Goal: Find specific page/section: Find specific page/section

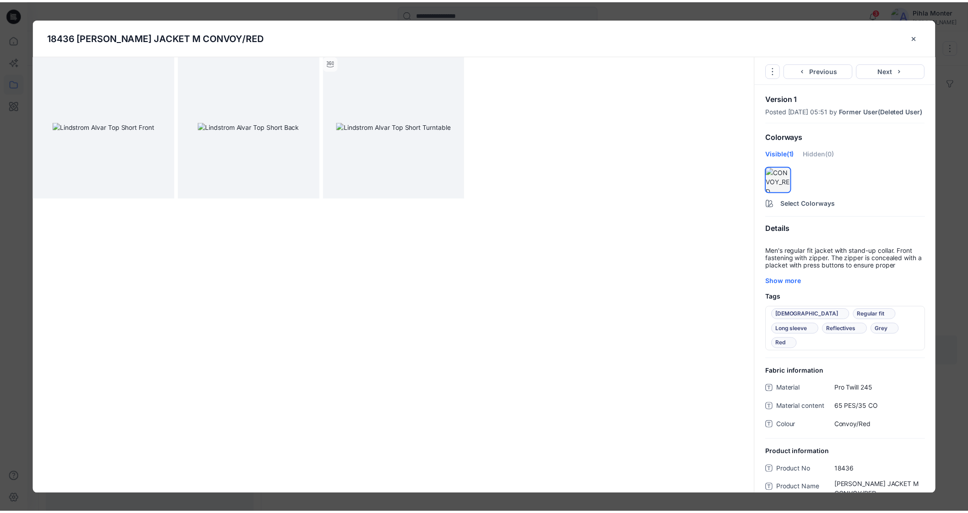
scroll to position [528, 0]
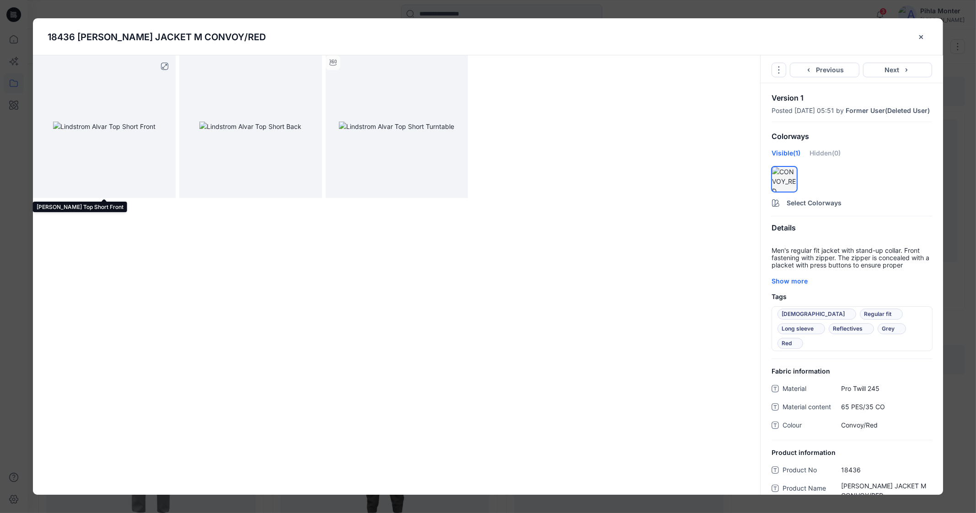
click at [124, 122] on img at bounding box center [104, 127] width 102 height 10
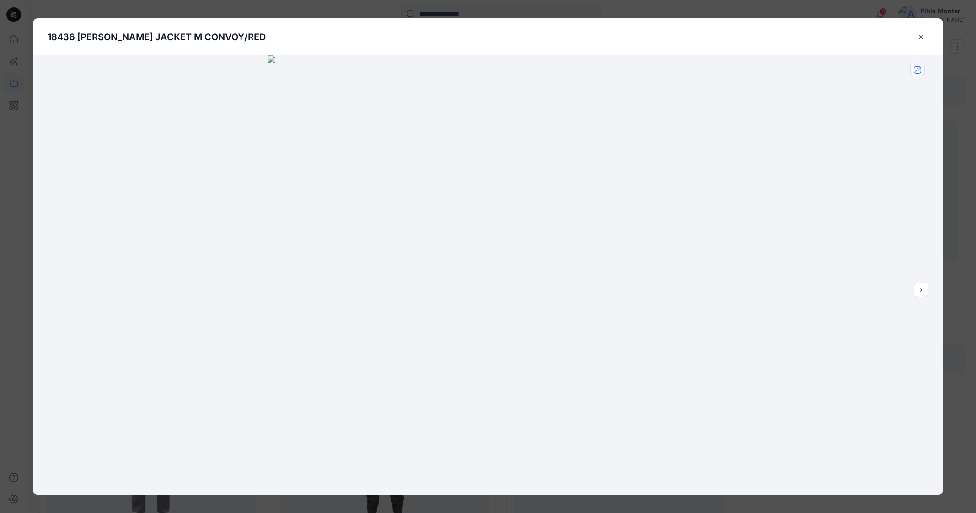
click at [922, 69] on button "close-full-preview" at bounding box center [918, 70] width 15 height 15
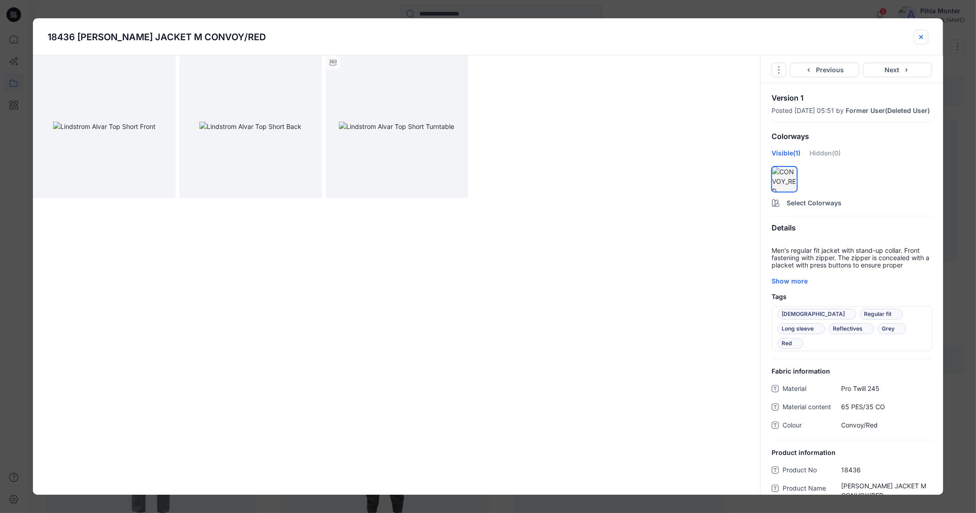
click at [925, 40] on button "close-btn" at bounding box center [921, 37] width 15 height 15
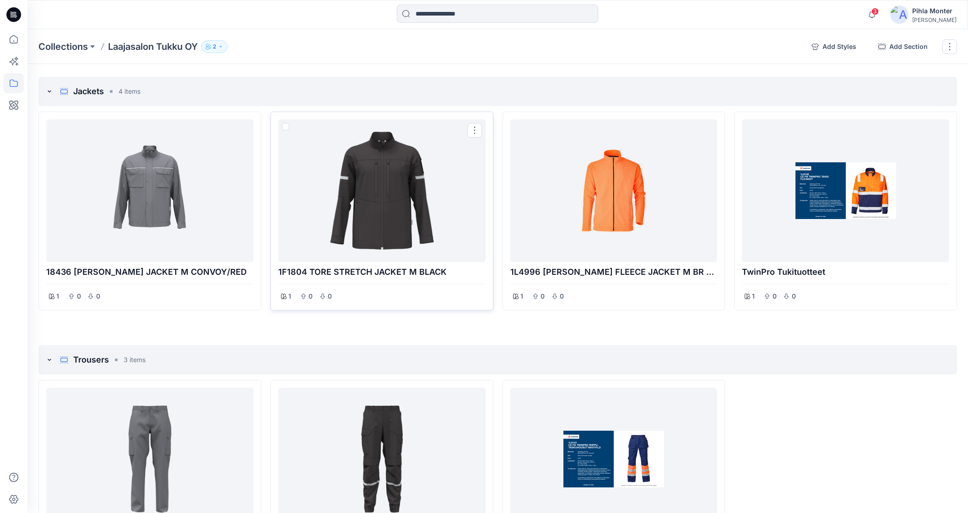
click at [401, 151] on div at bounding box center [382, 190] width 200 height 135
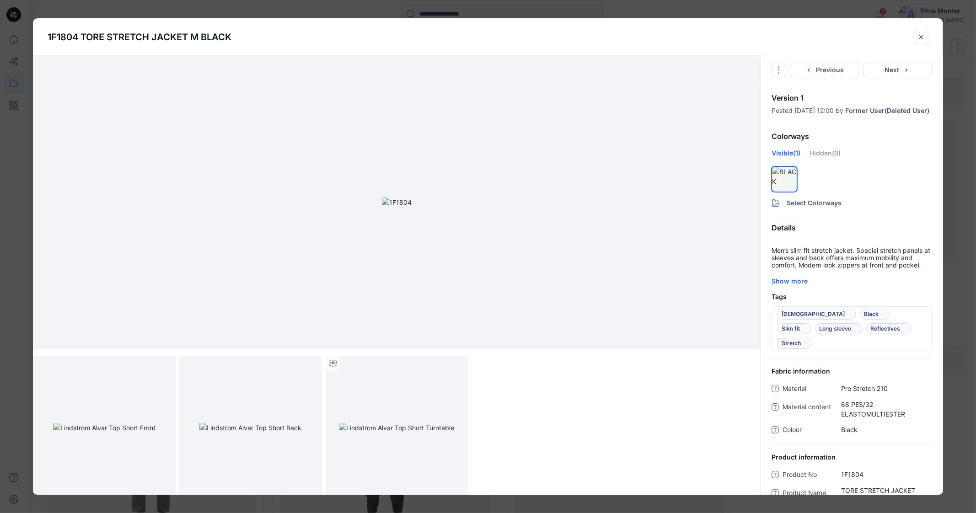
click at [920, 33] on icon "close-btn" at bounding box center [921, 36] width 7 height 7
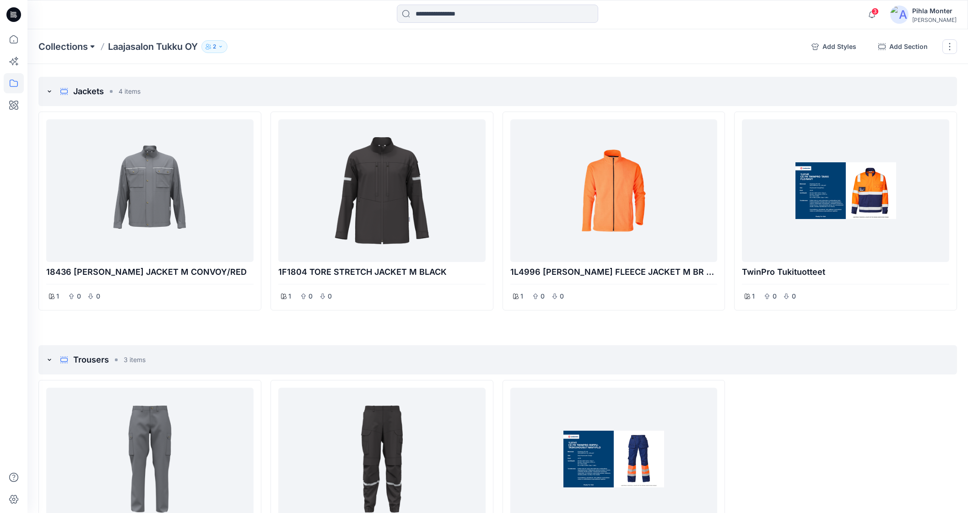
click at [96, 43] on button at bounding box center [92, 46] width 9 height 13
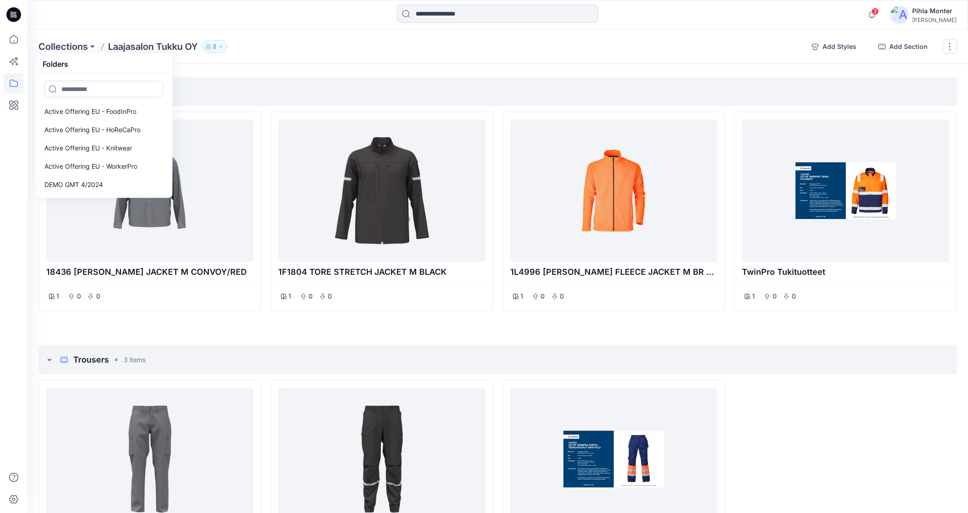
scroll to position [73, 0]
click at [129, 162] on p "Active Offering EU - WorkerPro" at bounding box center [90, 167] width 93 height 11
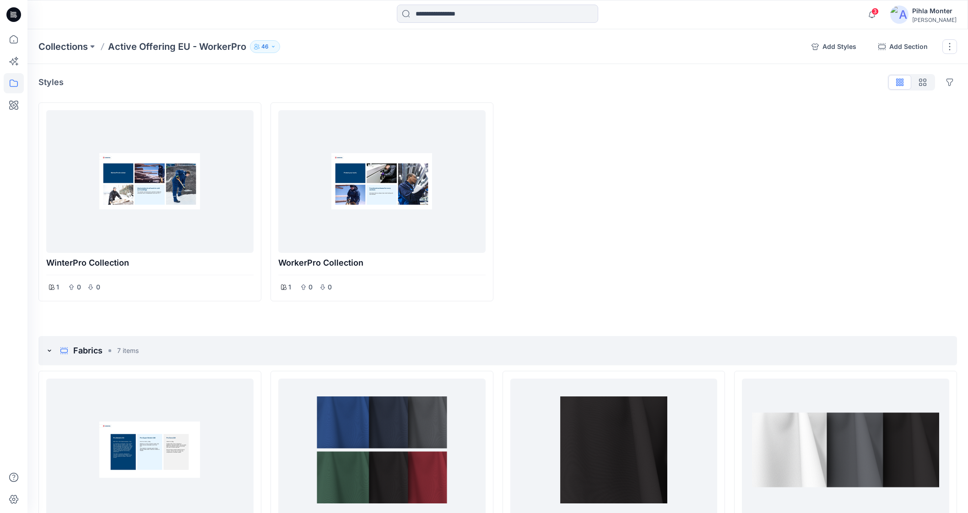
click at [323, 60] on div "Collections Active Offering EU - WorkerPro 46 Add Styles Add Section Rename Col…" at bounding box center [497, 46] width 940 height 35
click at [267, 49] on p "46" at bounding box center [264, 47] width 7 height 10
